Goal: Browse casually

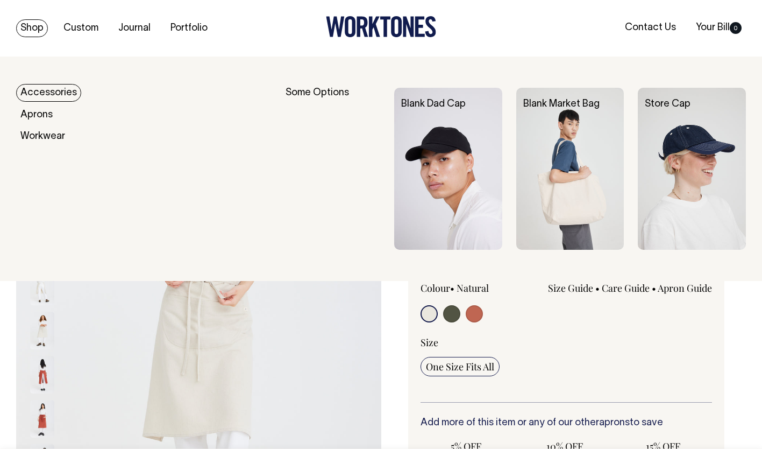
click at [29, 29] on link "Shop" at bounding box center [32, 28] width 32 height 18
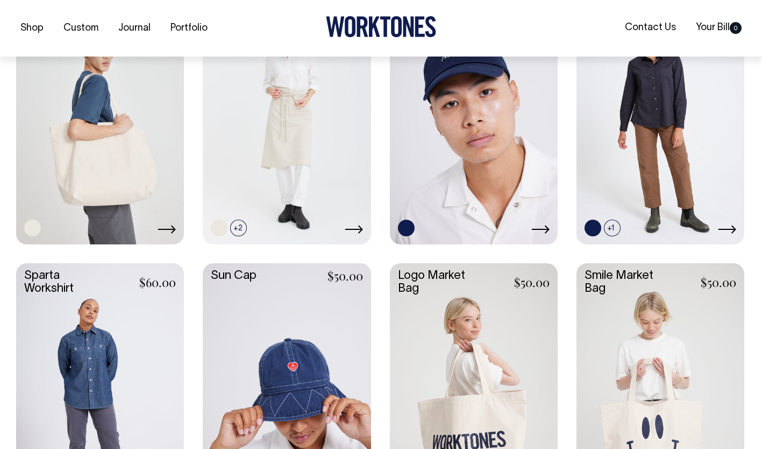
scroll to position [1613, 0]
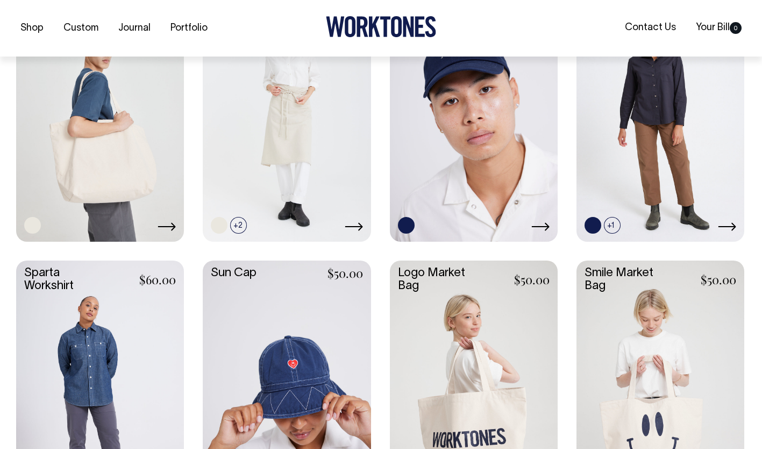
click at [93, 368] on link at bounding box center [100, 385] width 168 height 250
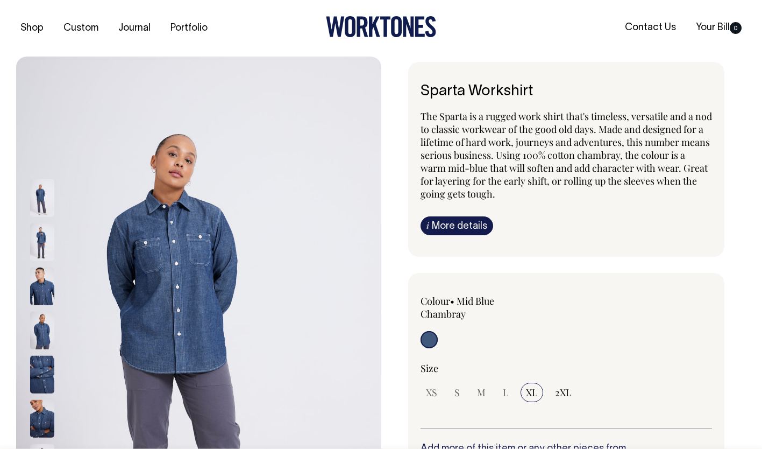
click at [457, 226] on link "i More details" at bounding box center [457, 225] width 73 height 19
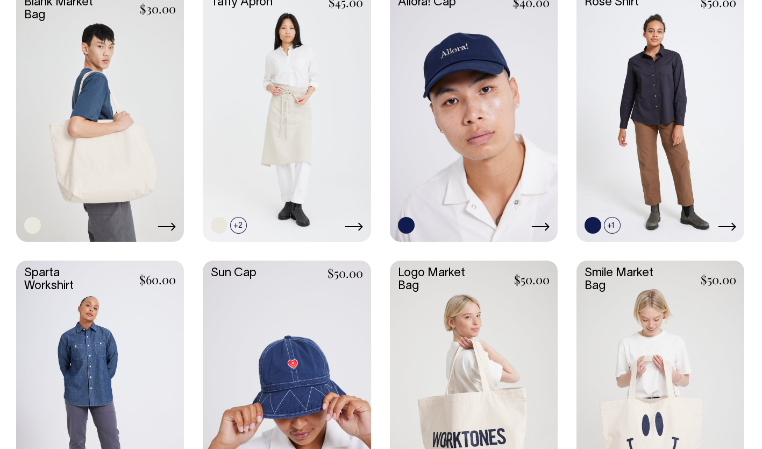
click at [132, 127] on link at bounding box center [100, 115] width 168 height 250
